Goal: Information Seeking & Learning: Understand process/instructions

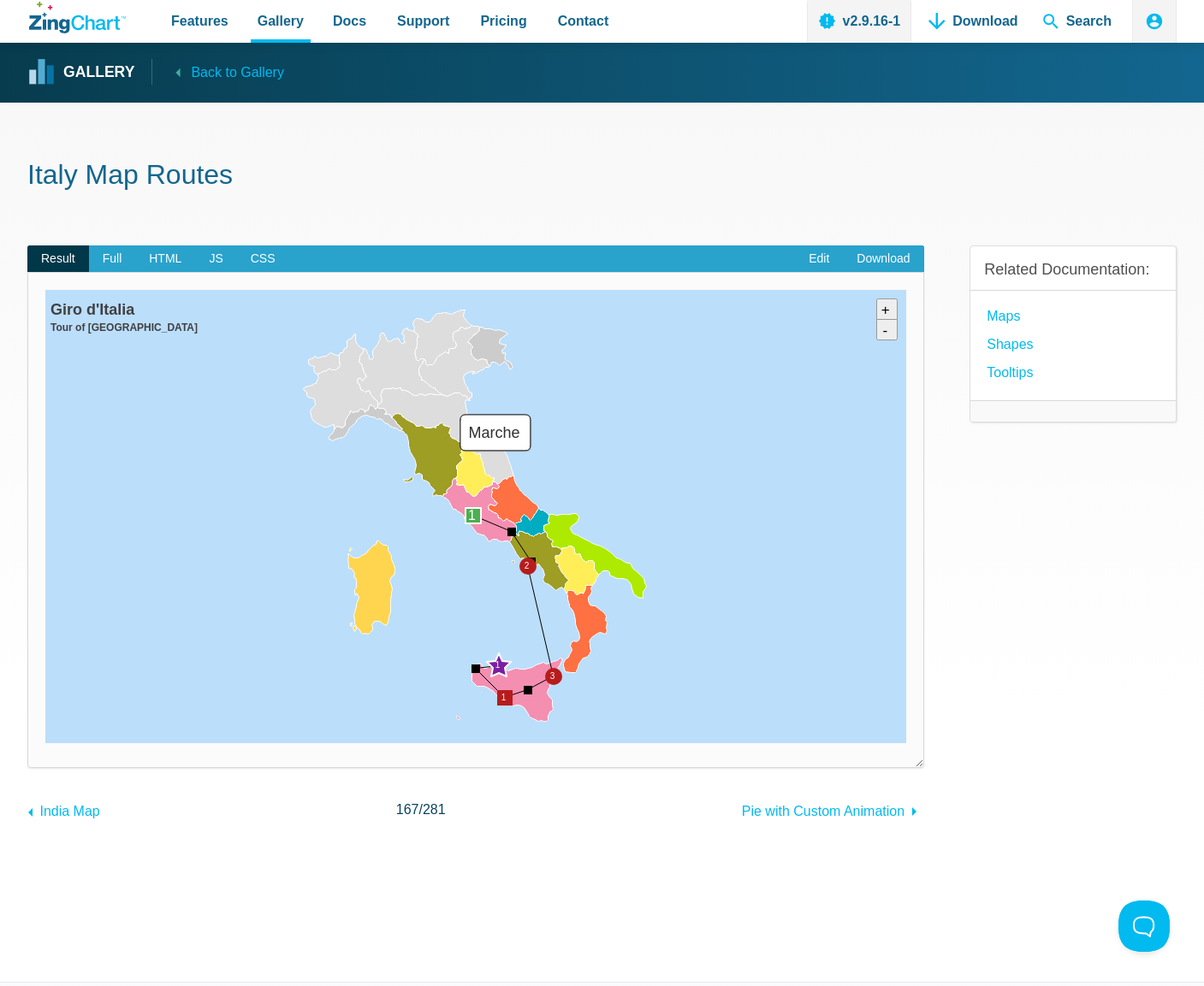
click at [45, 744] on area "Marche" at bounding box center [45, 744] width 0 height 0
click at [45, 744] on area "Lazio" at bounding box center [45, 744] width 0 height 0
click at [45, 744] on area "Toscana" at bounding box center [45, 744] width 0 height 0
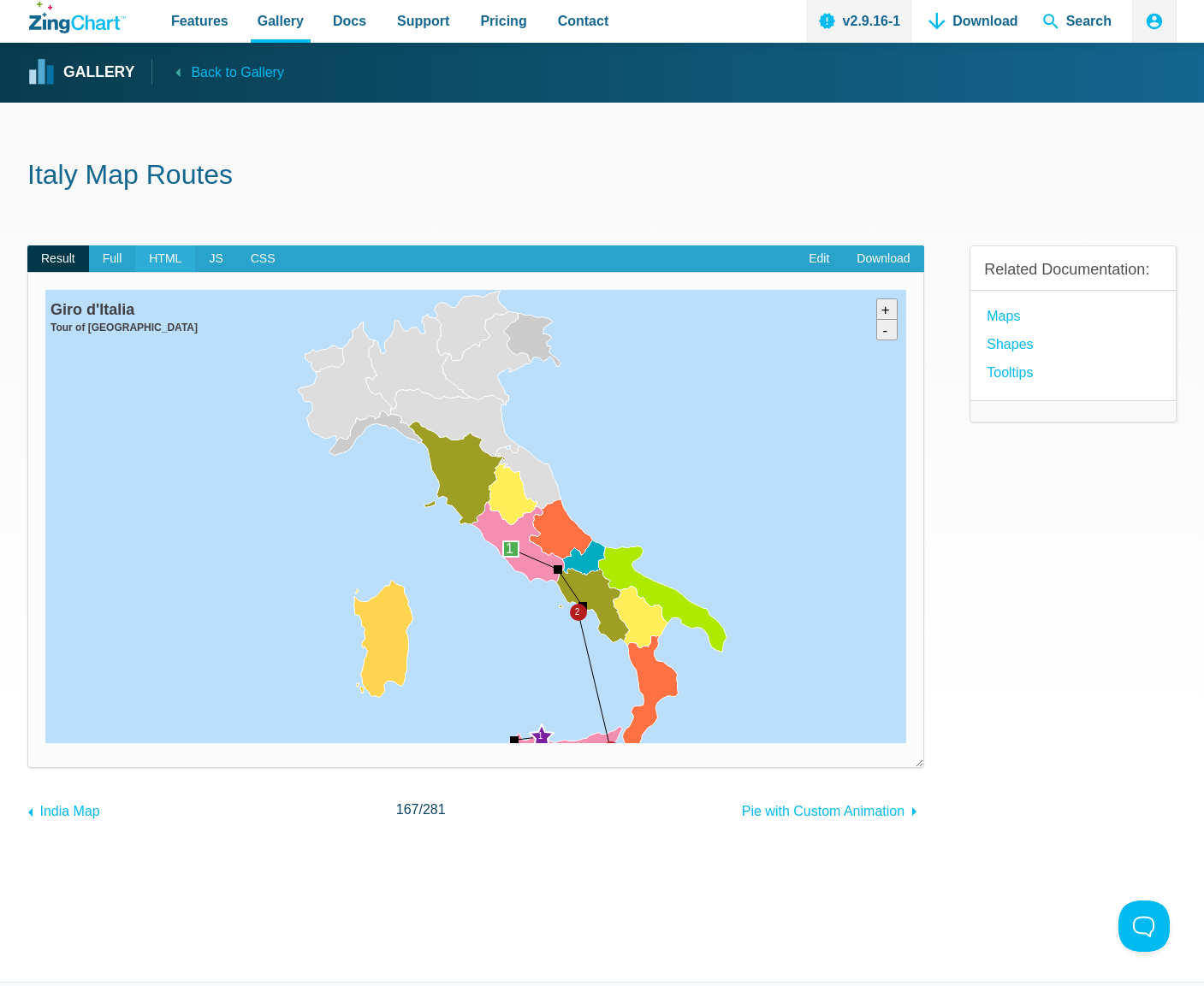
click at [187, 255] on span "HTML" at bounding box center [165, 258] width 60 height 27
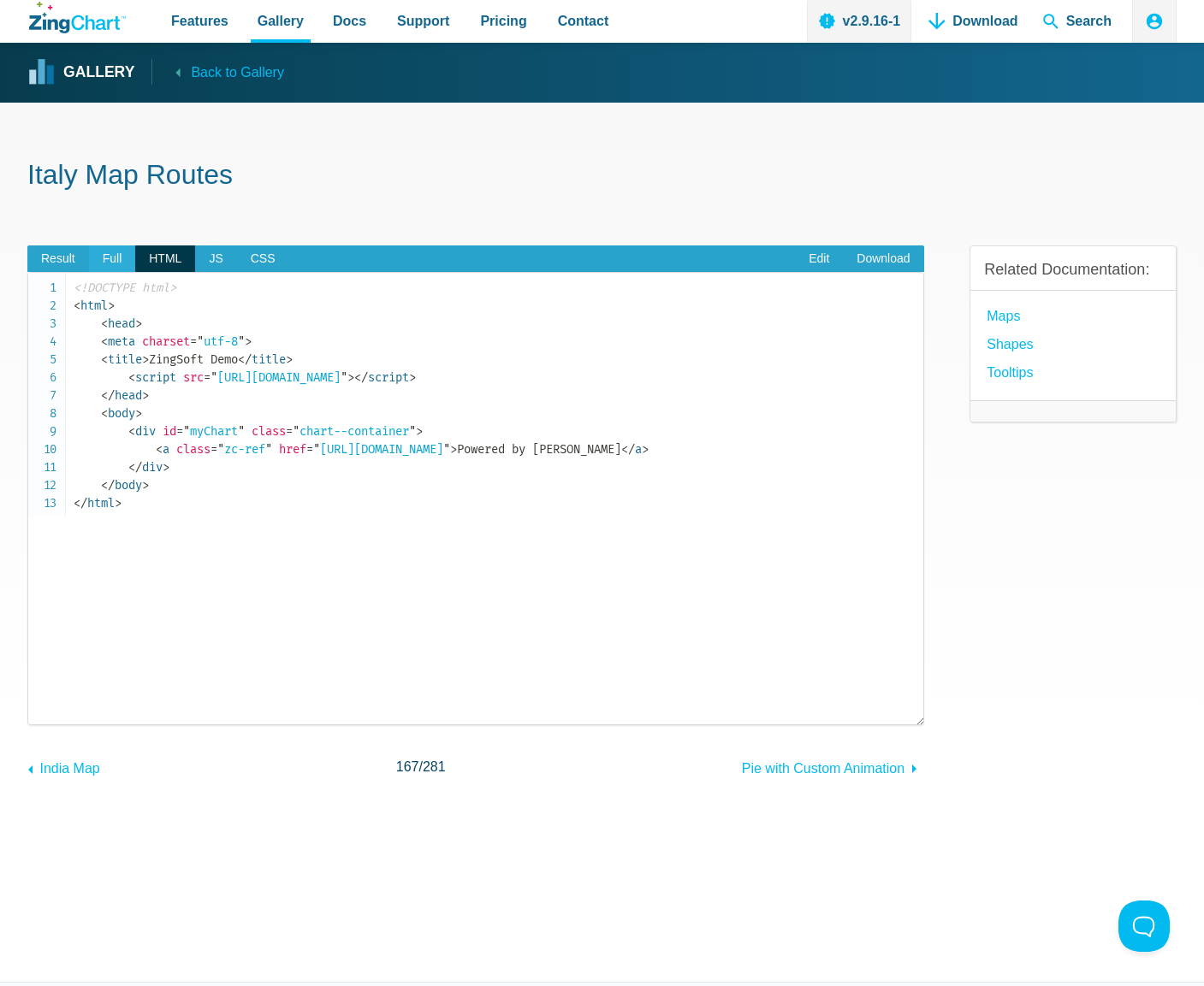
click at [107, 259] on span "Full" at bounding box center [112, 258] width 47 height 27
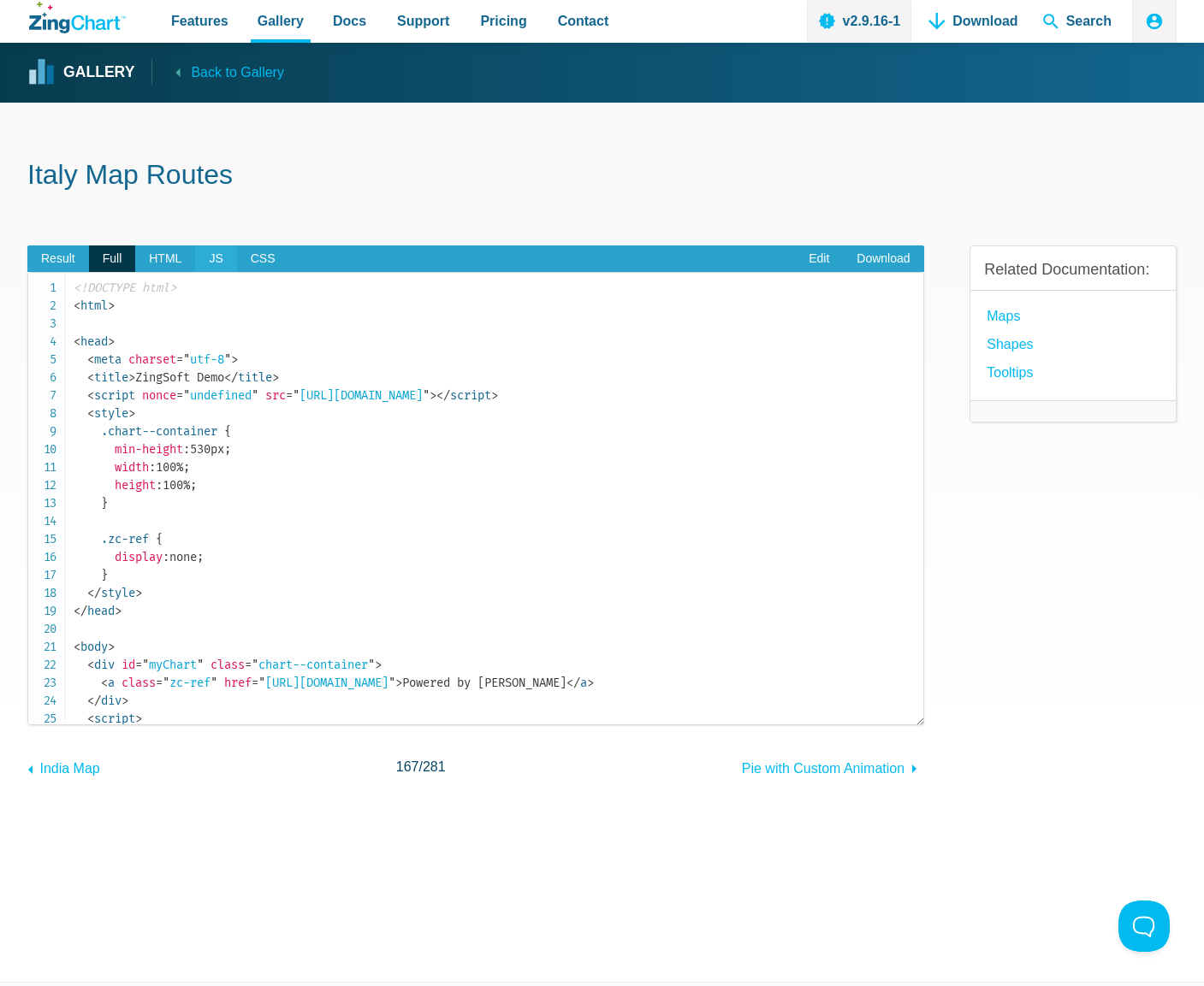
click at [227, 261] on span "JS" at bounding box center [216, 258] width 41 height 27
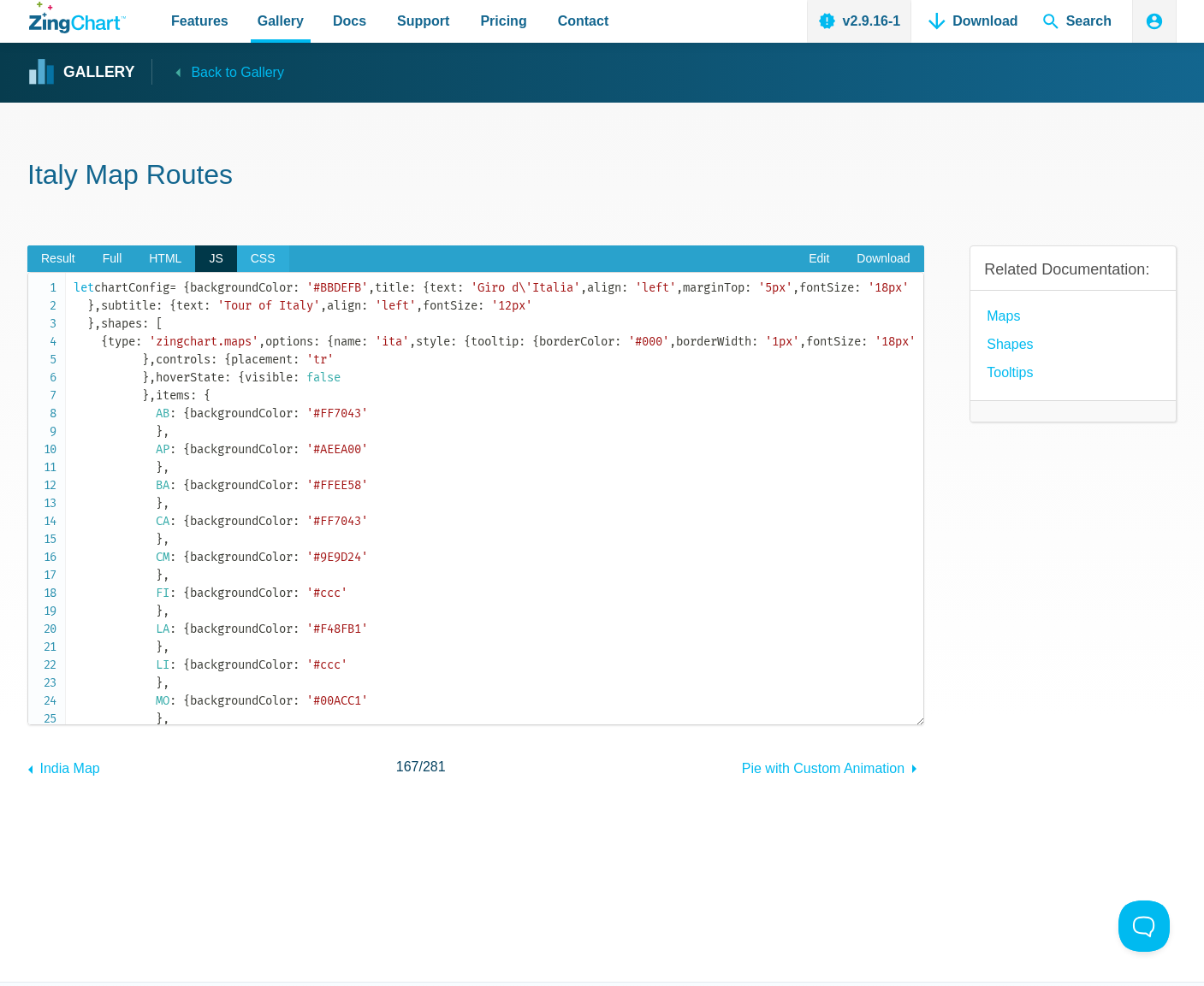
click at [260, 260] on span "CSS" at bounding box center [262, 258] width 52 height 27
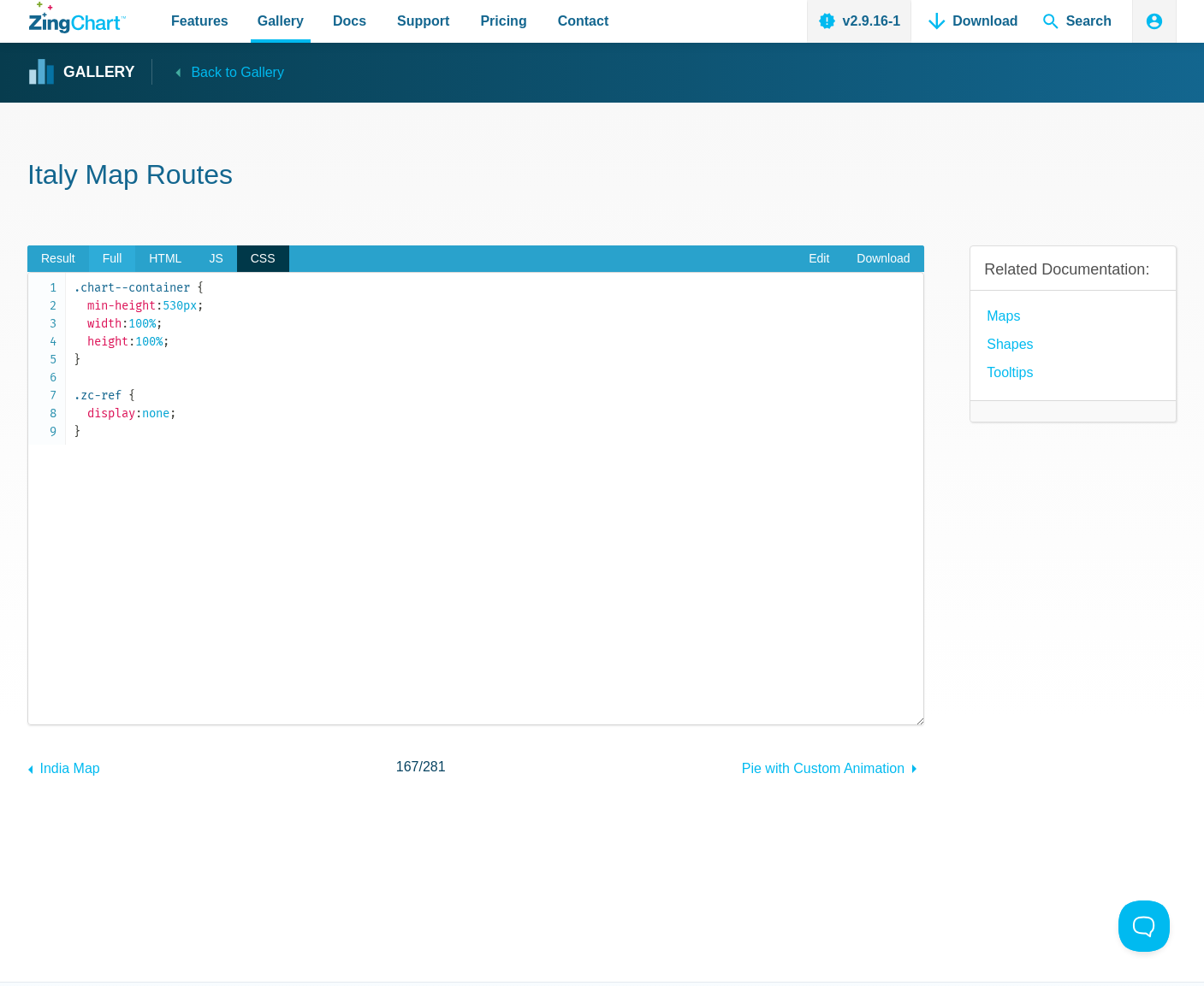
click at [132, 260] on span "Full" at bounding box center [112, 258] width 47 height 27
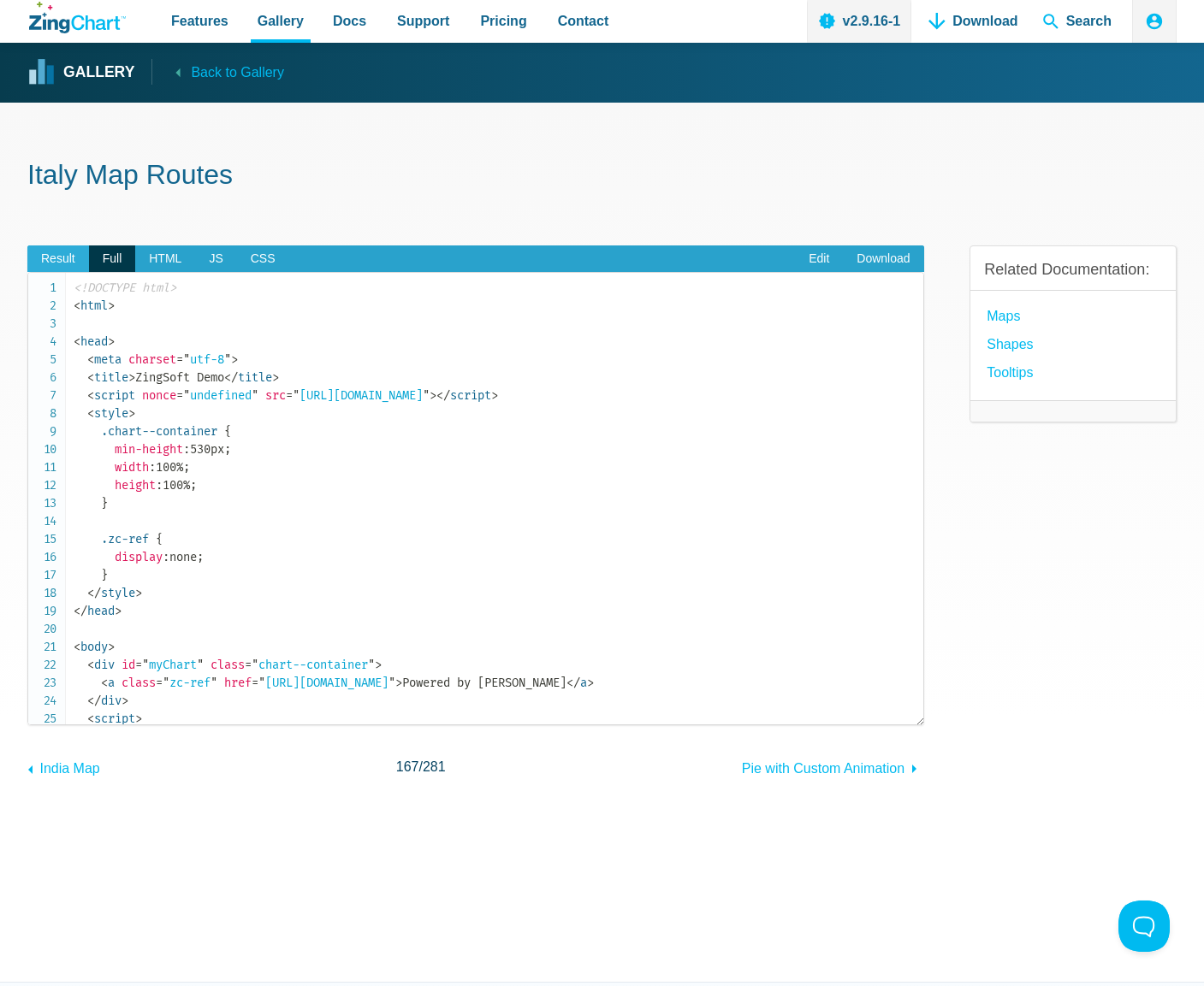
click at [78, 258] on span "Result" at bounding box center [58, 258] width 61 height 27
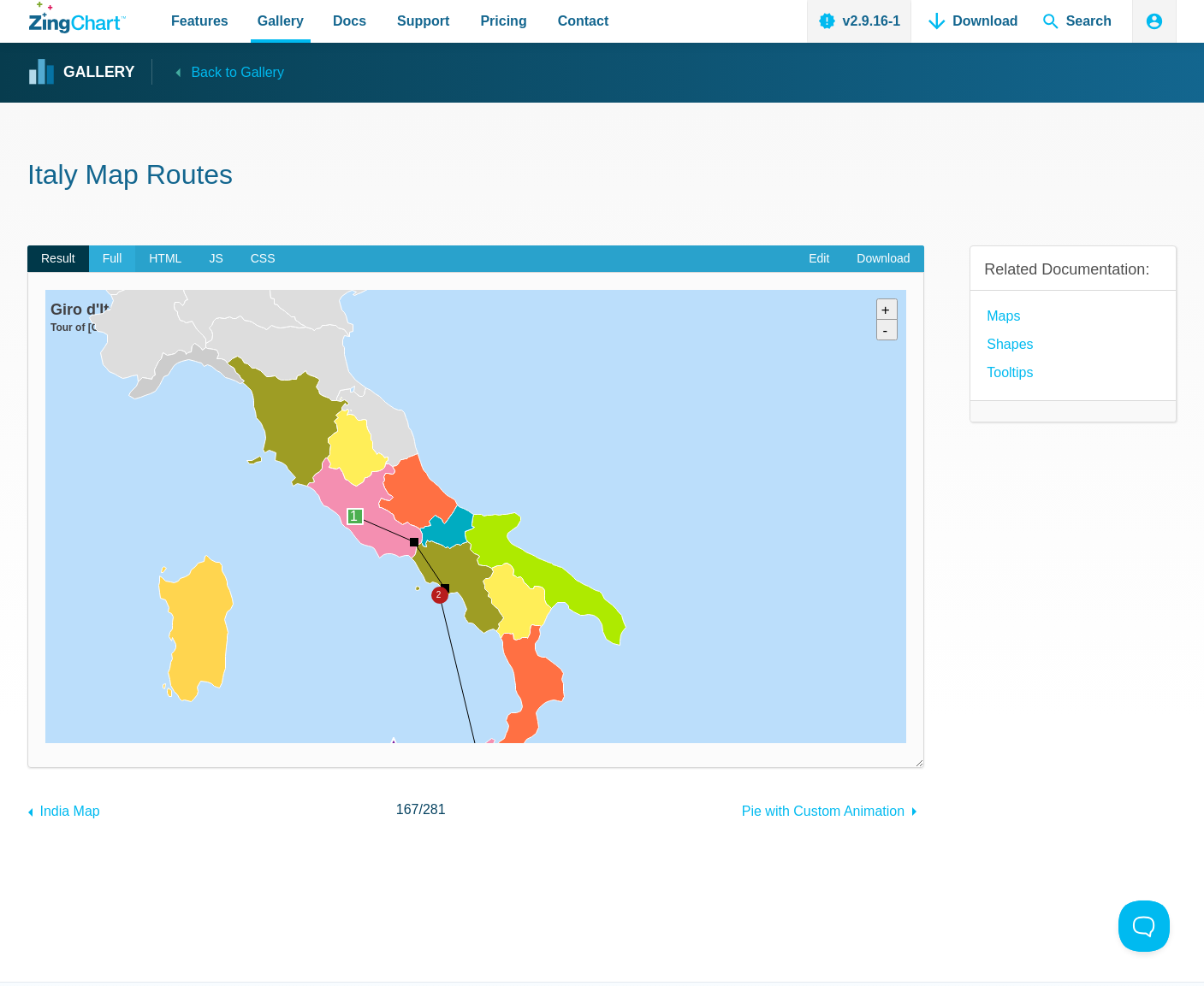
click at [116, 262] on span "Full" at bounding box center [112, 258] width 47 height 27
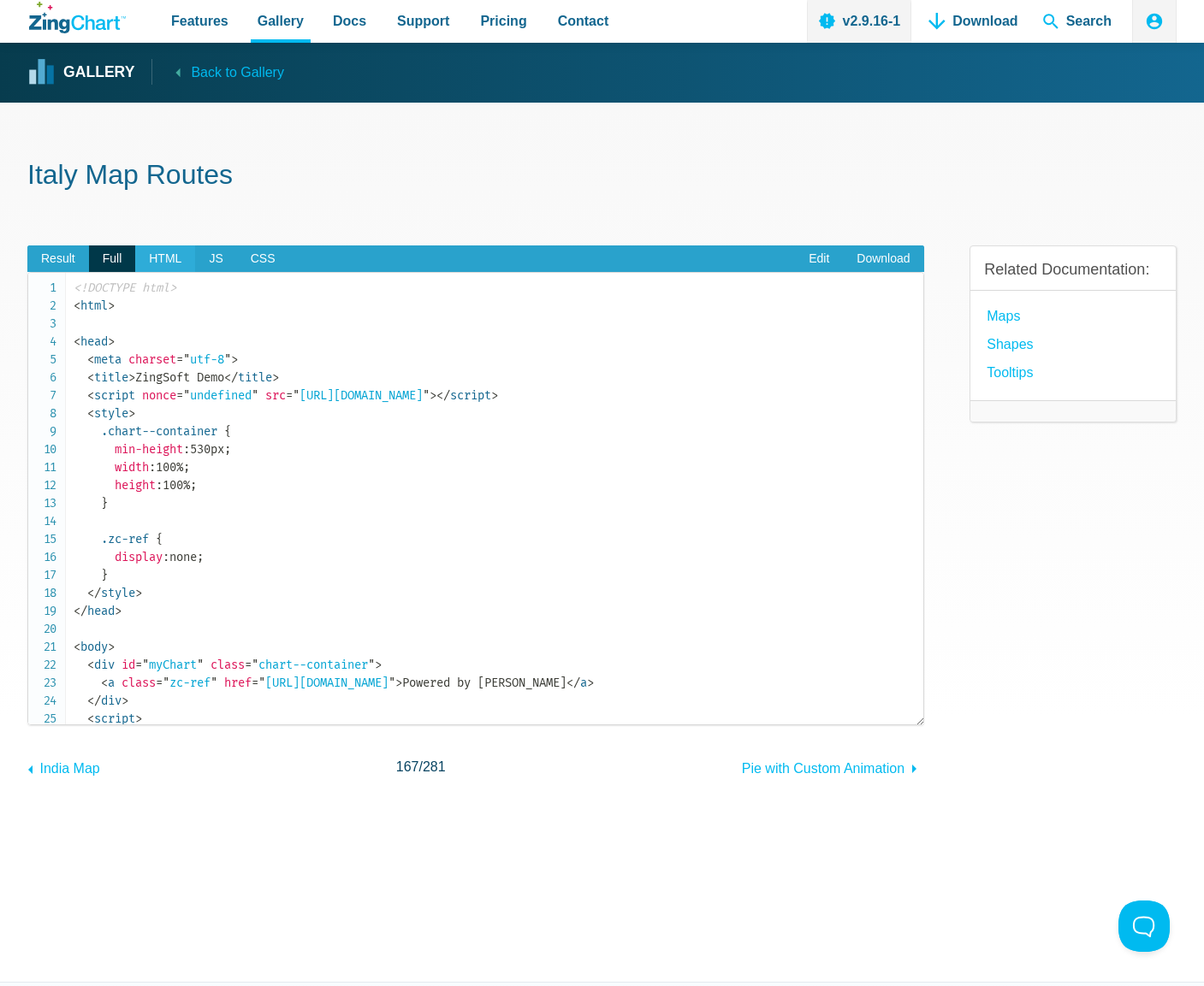
click at [167, 259] on span "HTML" at bounding box center [165, 258] width 60 height 27
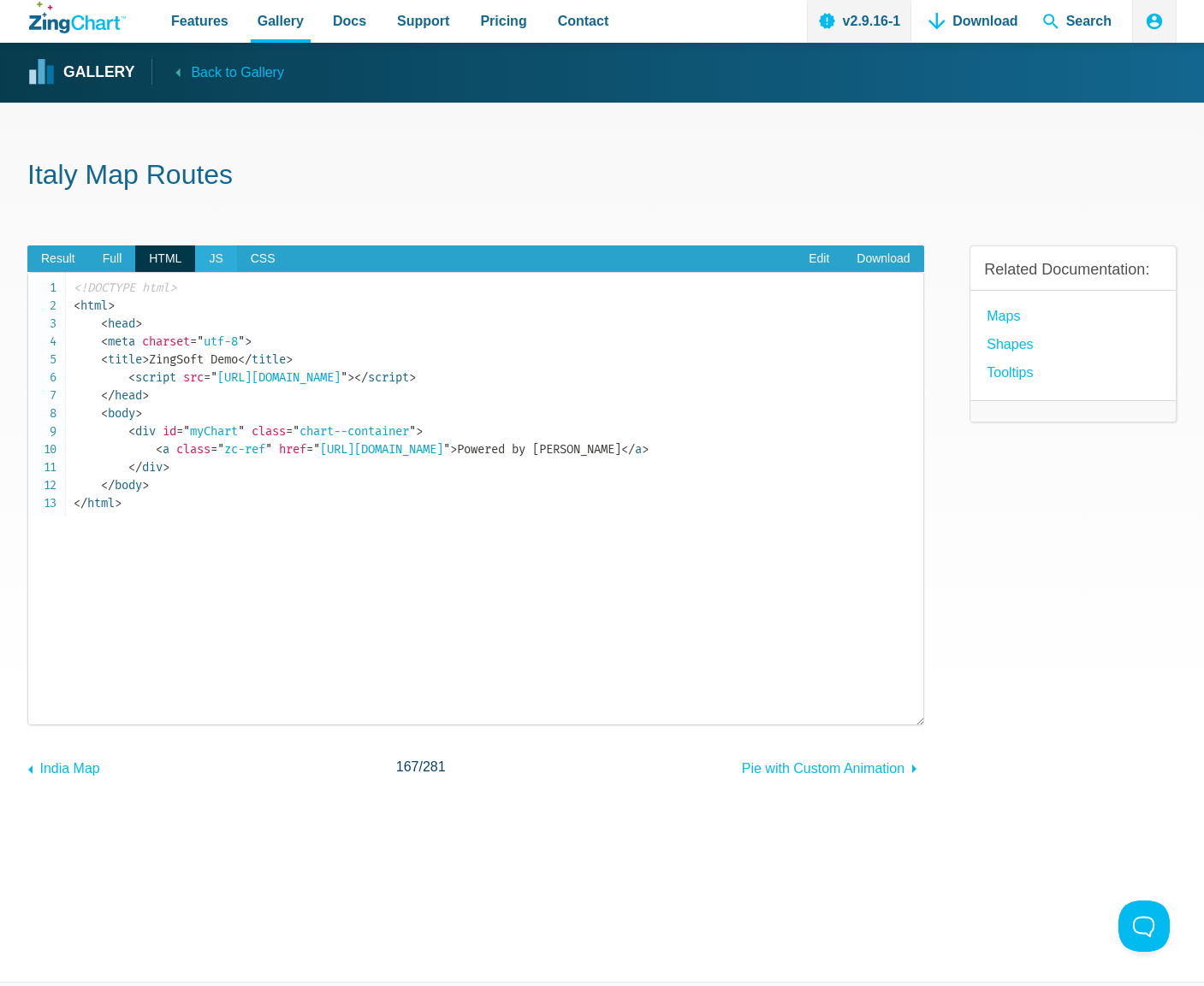
click at [220, 260] on span "JS" at bounding box center [216, 258] width 41 height 27
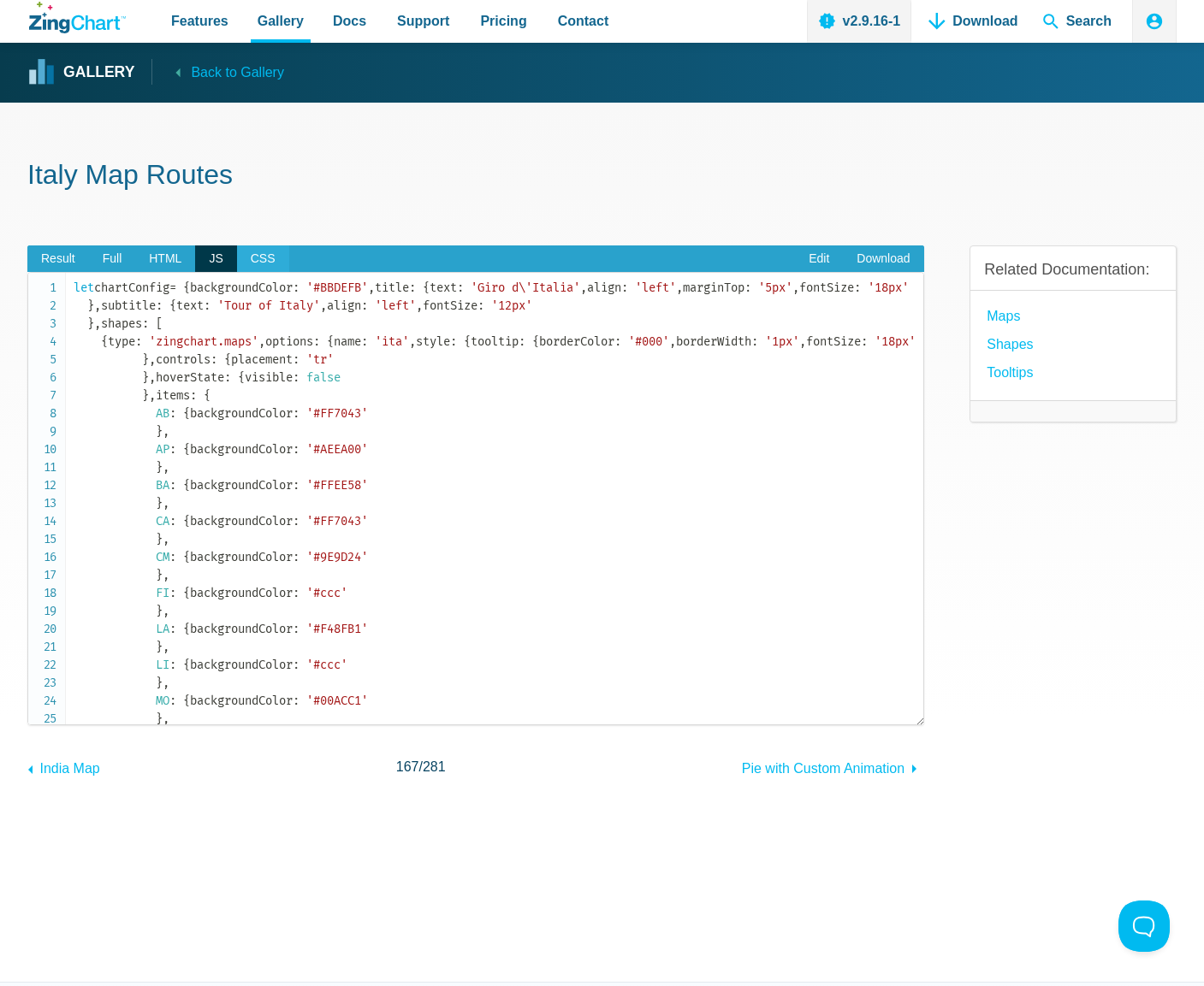
click at [258, 263] on span "CSS" at bounding box center [262, 258] width 52 height 27
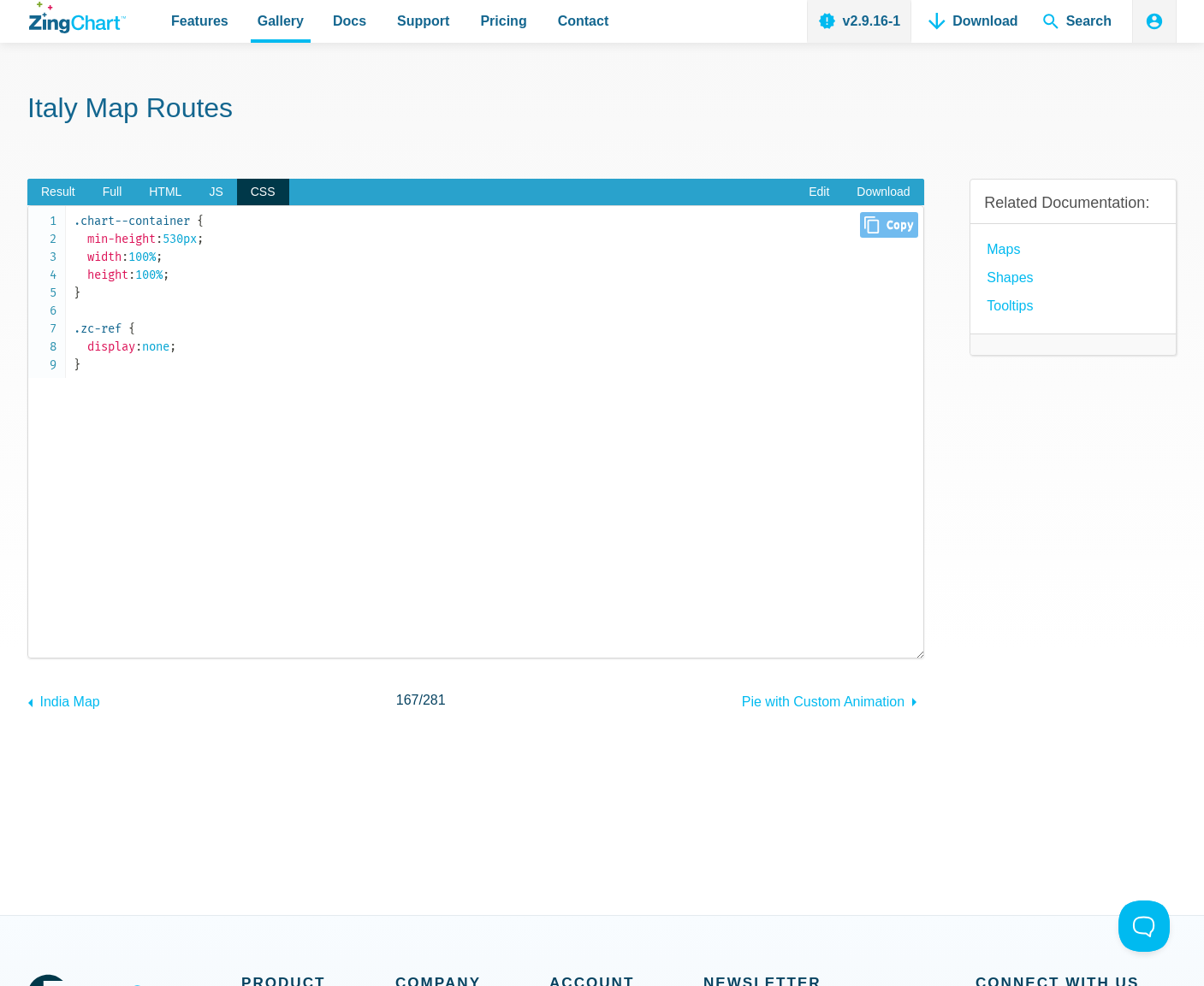
scroll to position [41, 0]
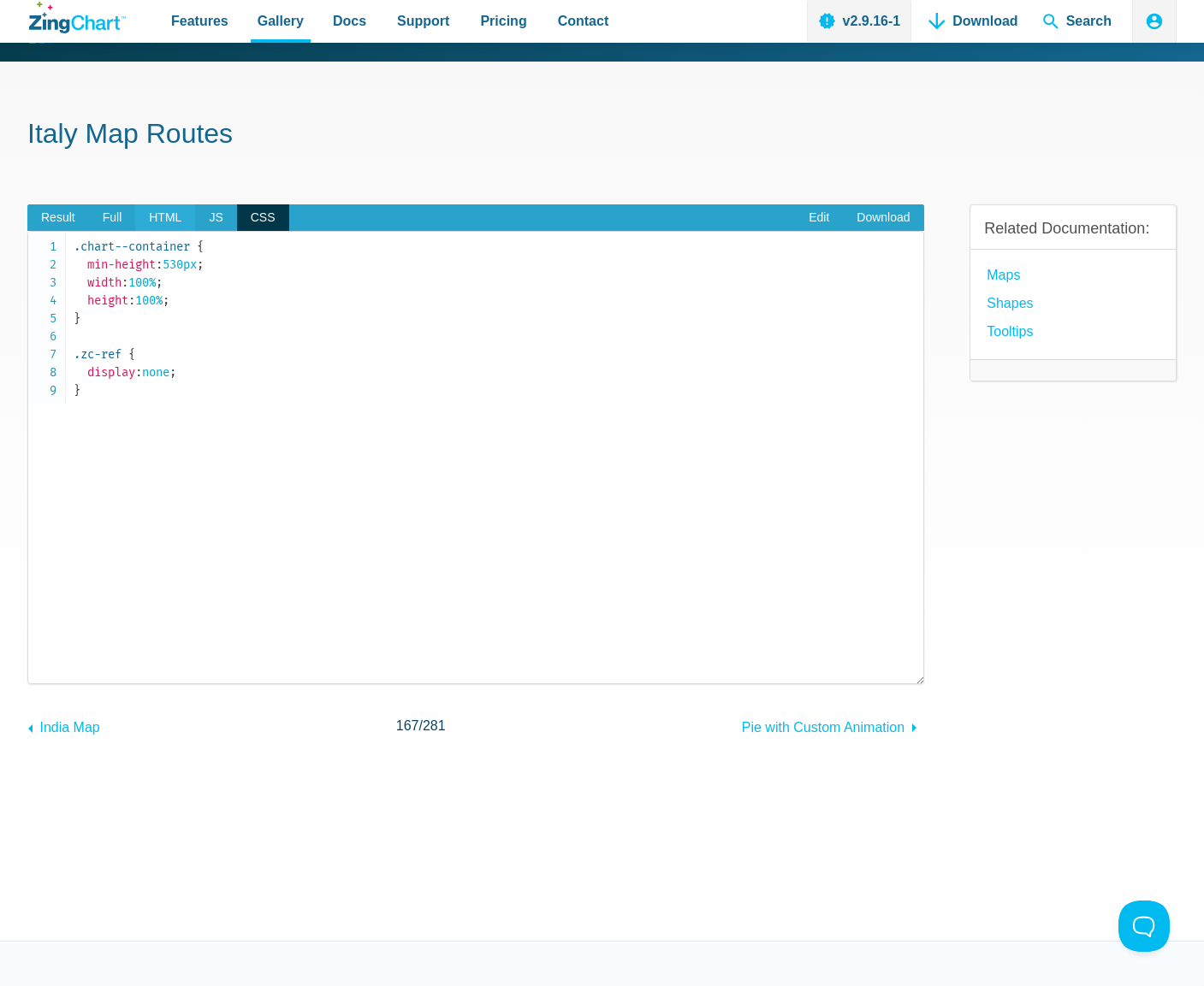
click at [162, 219] on span "HTML" at bounding box center [165, 218] width 60 height 27
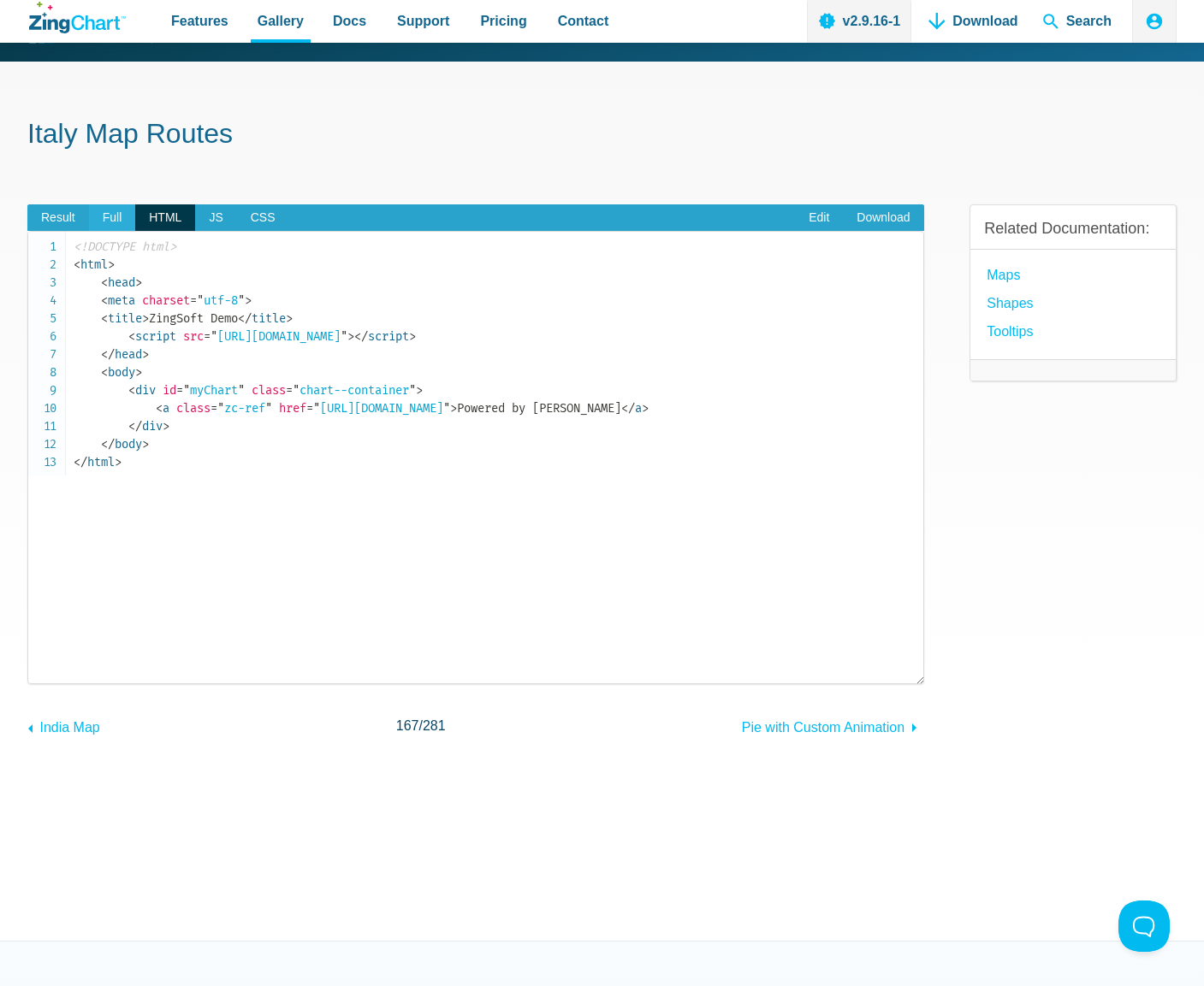
click at [129, 215] on span "Full" at bounding box center [112, 218] width 47 height 27
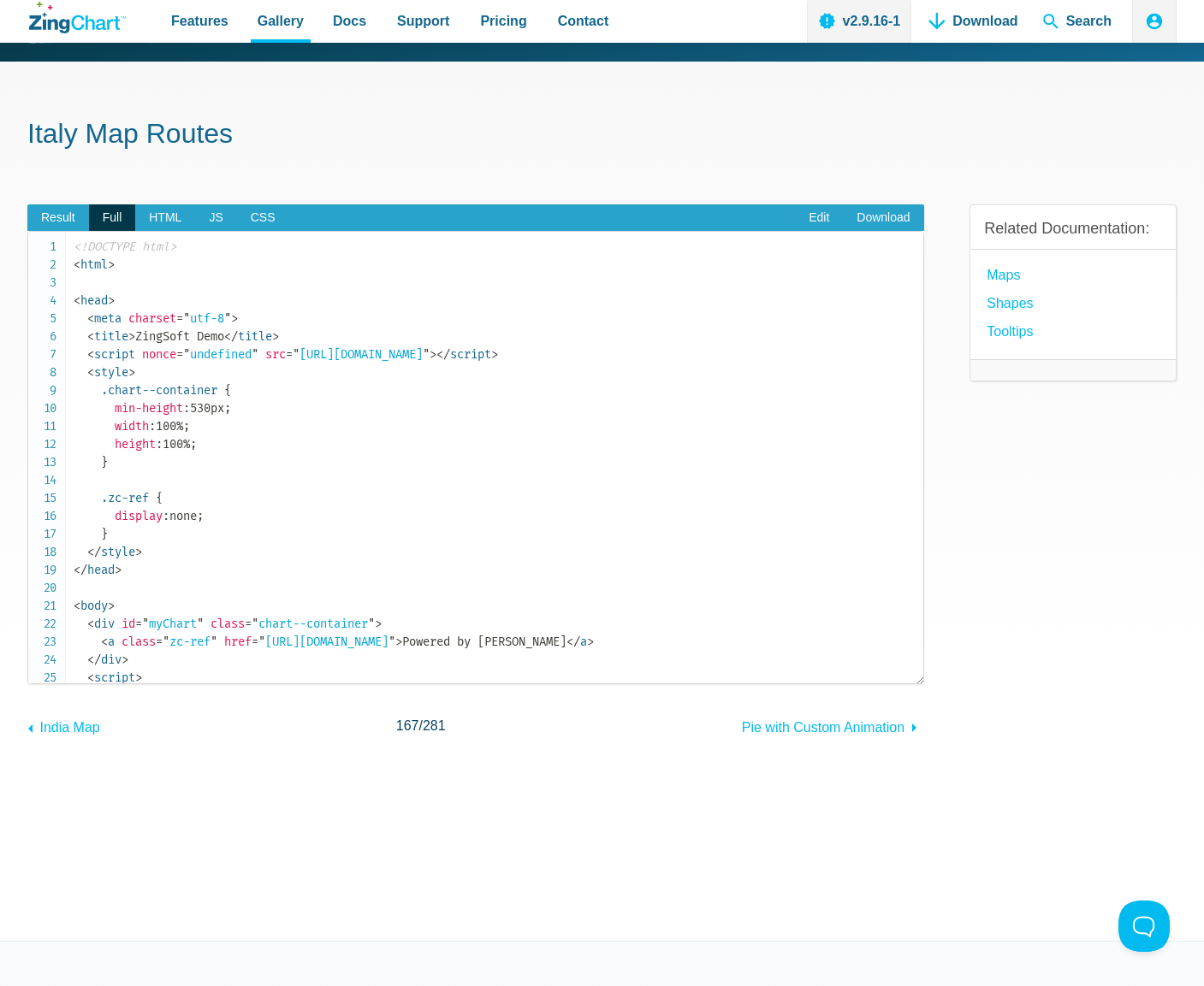
scroll to position [38, 0]
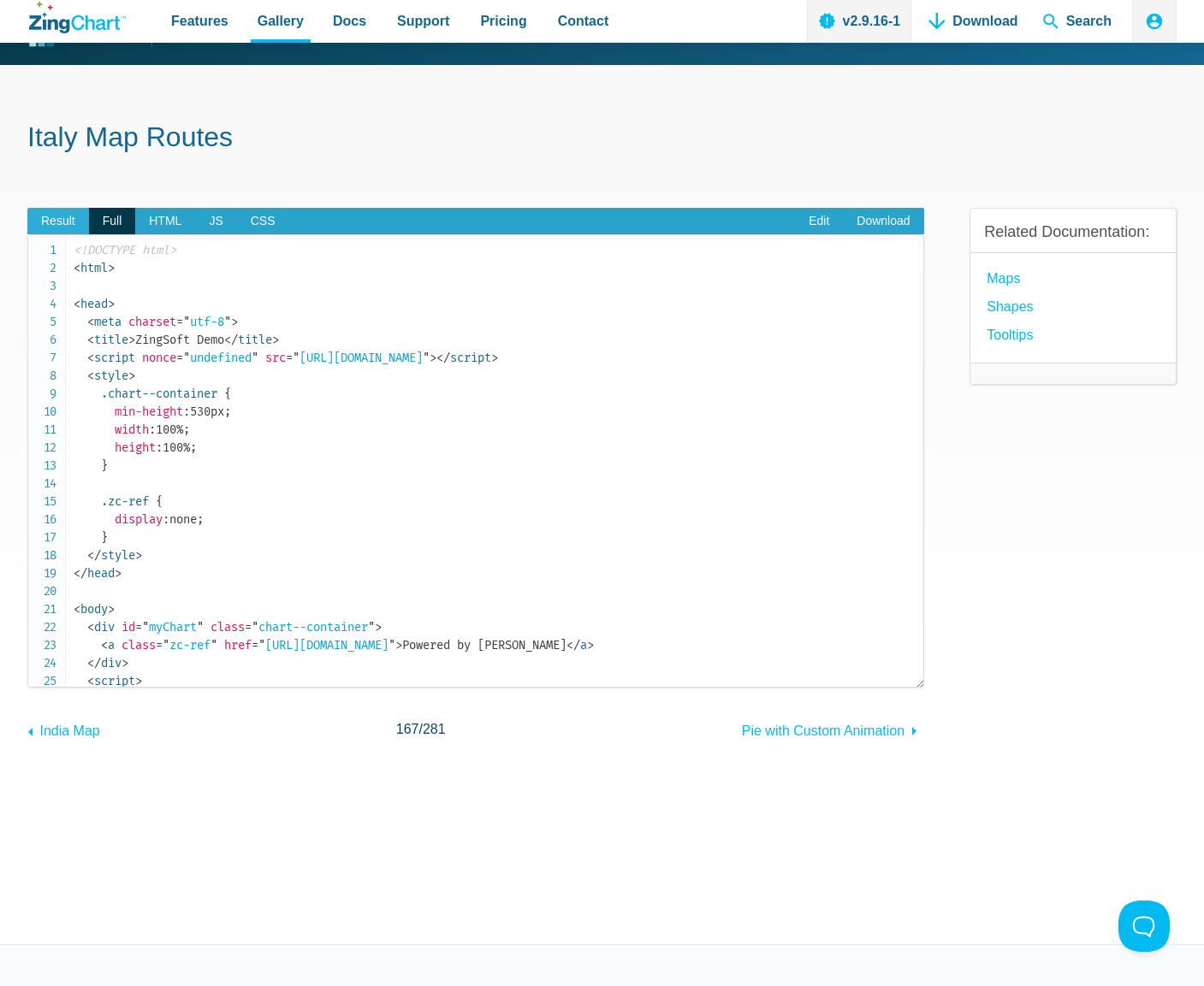
click at [79, 221] on span "Result" at bounding box center [58, 222] width 61 height 27
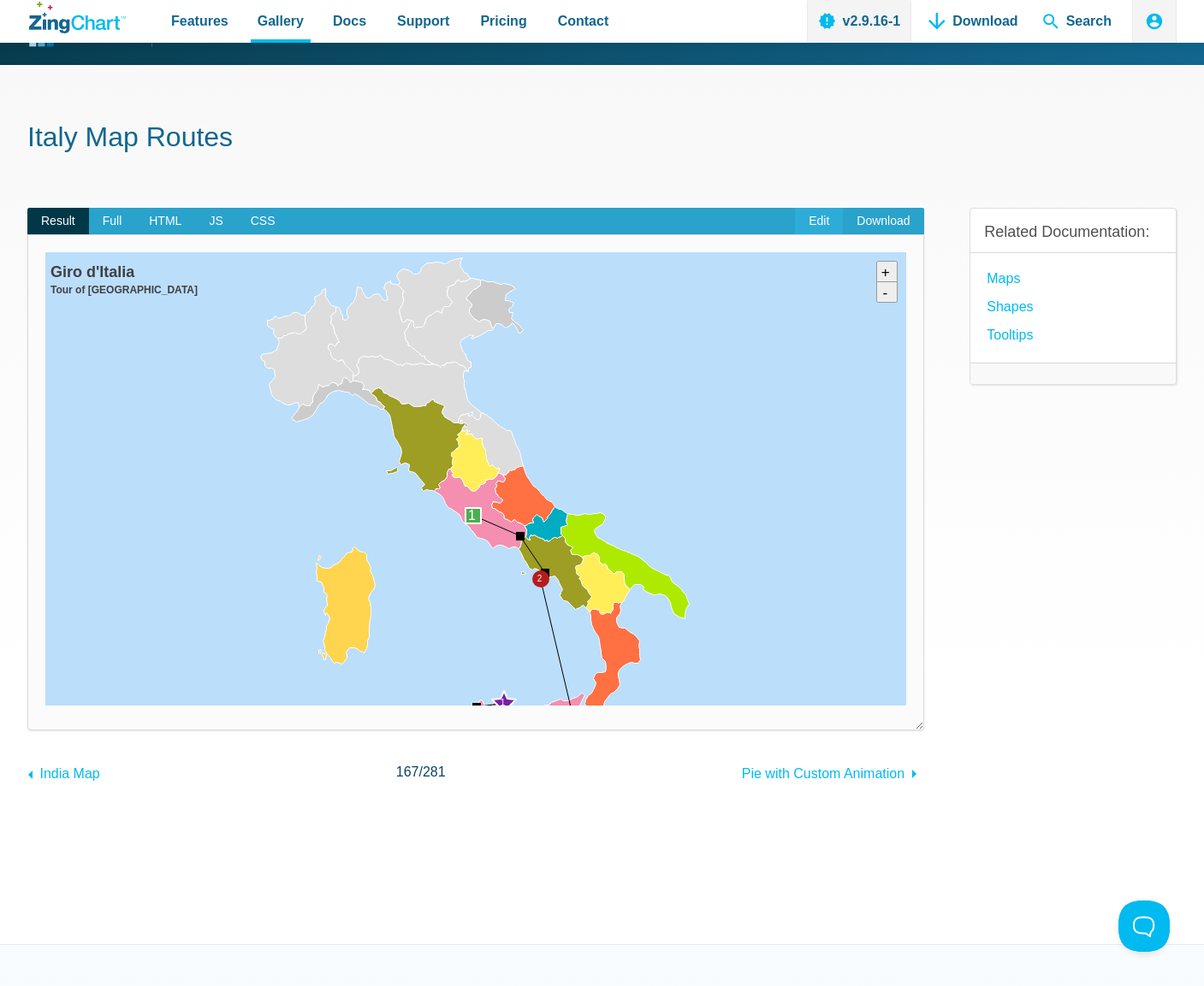
click at [803, 222] on link "Edit" at bounding box center [818, 222] width 48 height 27
